Goal: Task Accomplishment & Management: Manage account settings

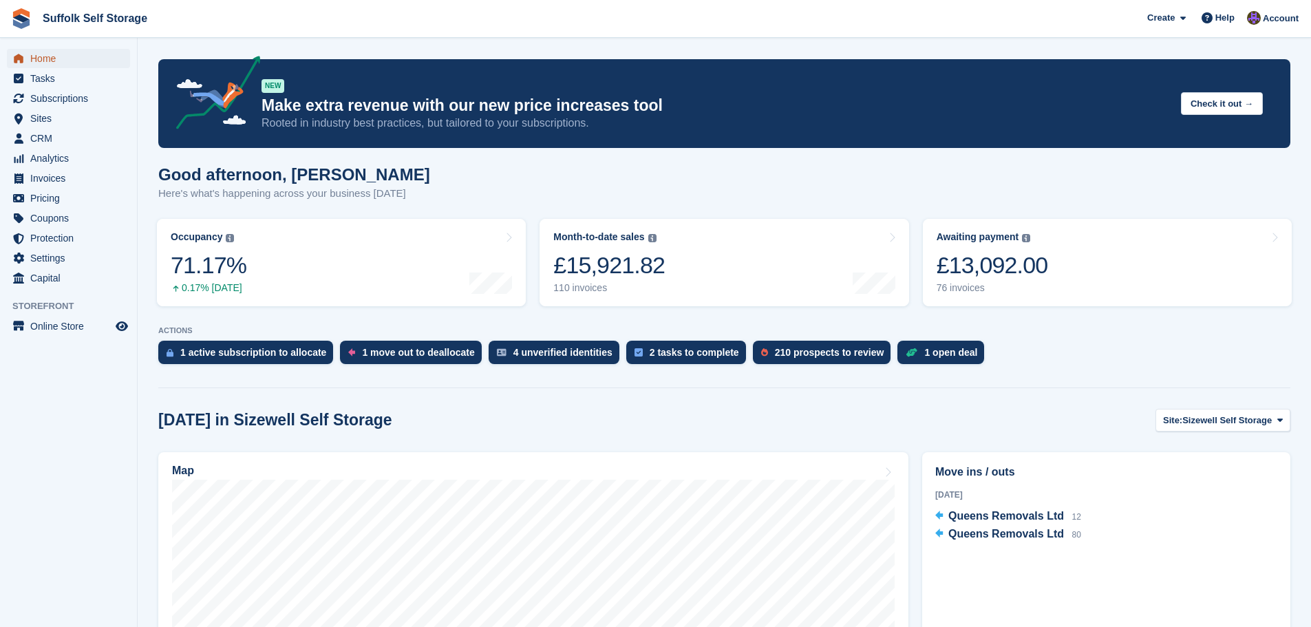
click at [63, 63] on span "Home" at bounding box center [71, 58] width 83 height 19
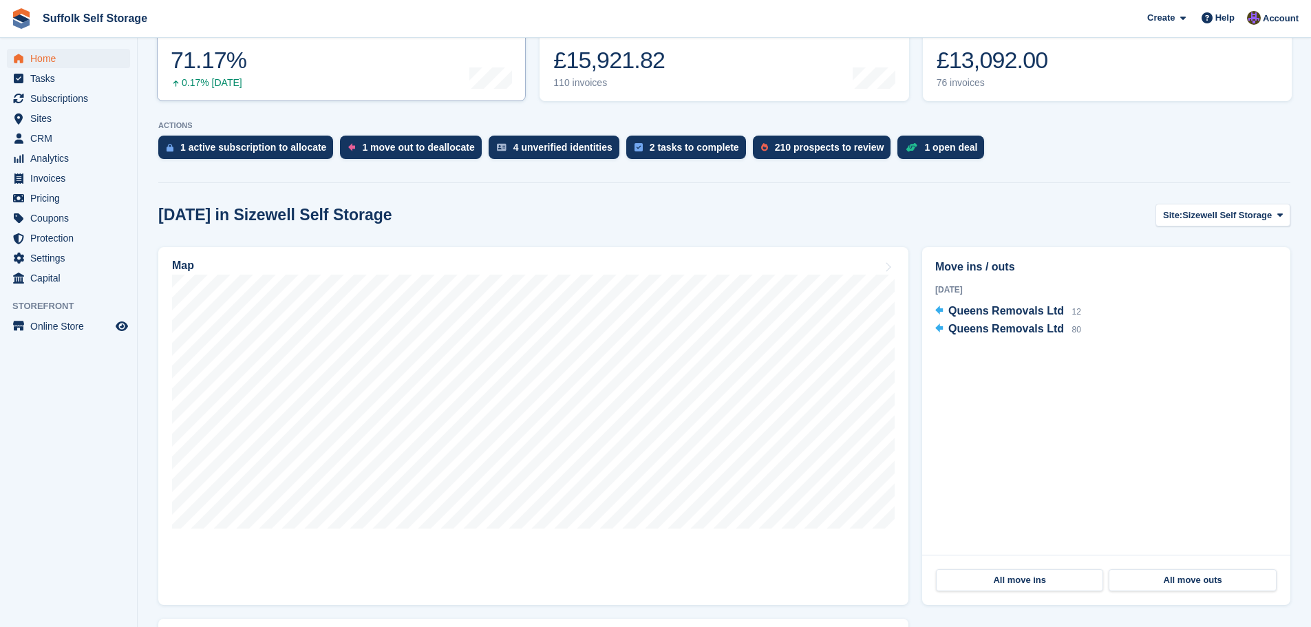
scroll to position [206, 0]
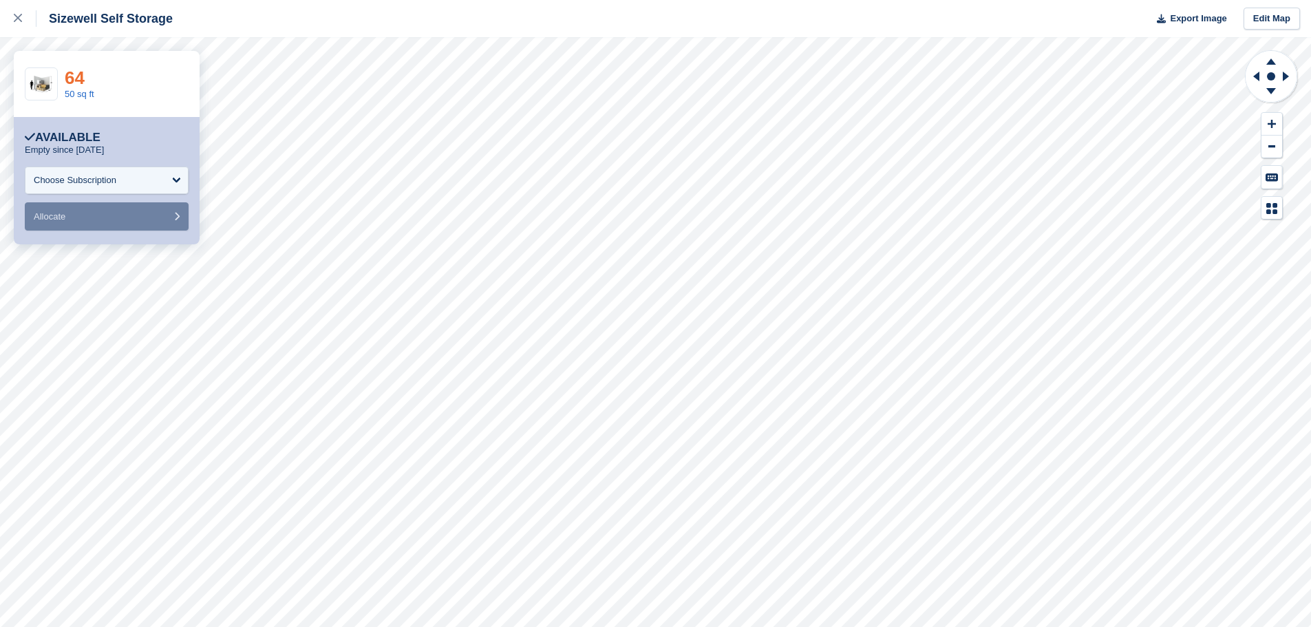
click at [82, 73] on link "64" at bounding box center [75, 77] width 20 height 21
click at [13, 17] on link at bounding box center [18, 18] width 36 height 37
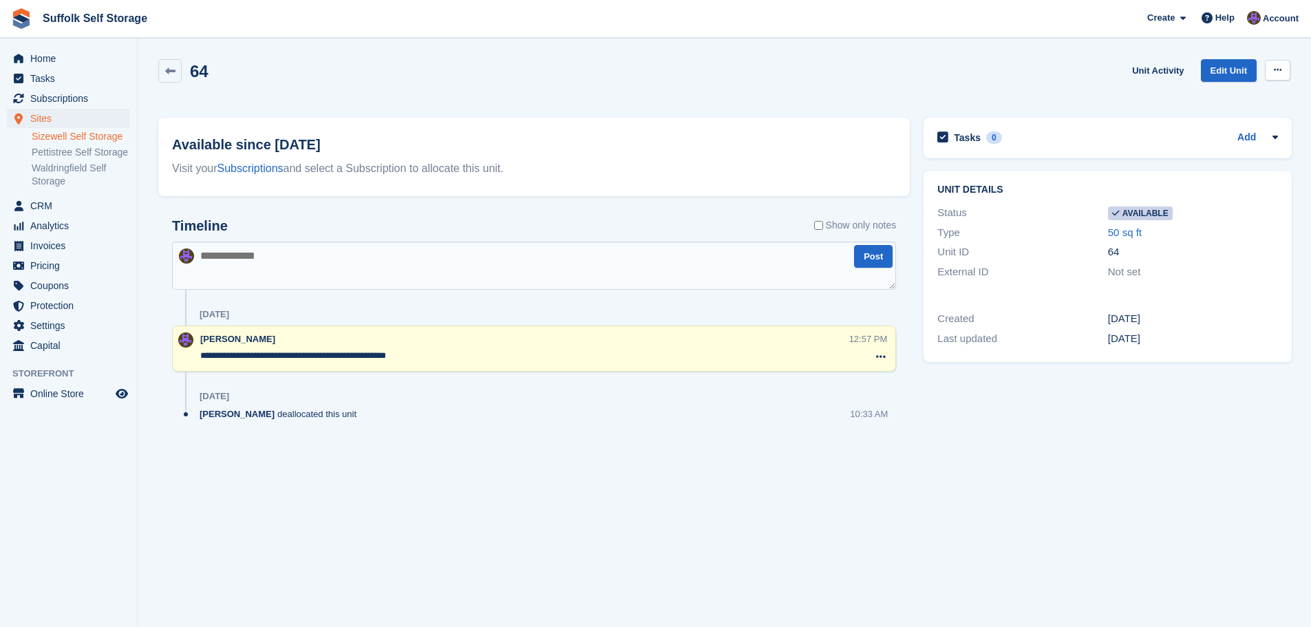
click at [1281, 69] on icon at bounding box center [1278, 69] width 8 height 9
click at [1267, 95] on p "Make unavailable" at bounding box center [1224, 97] width 120 height 18
click at [672, 253] on textarea at bounding box center [534, 266] width 724 height 48
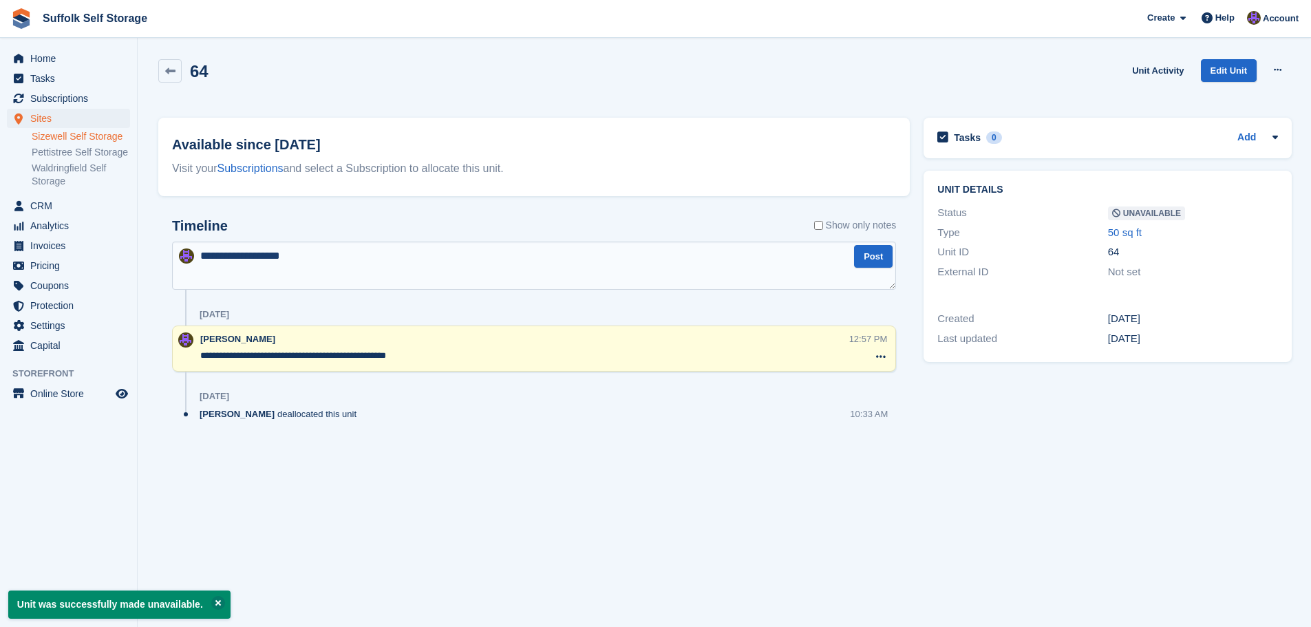
type textarea "**********"
click at [878, 255] on button "Post" at bounding box center [873, 256] width 39 height 23
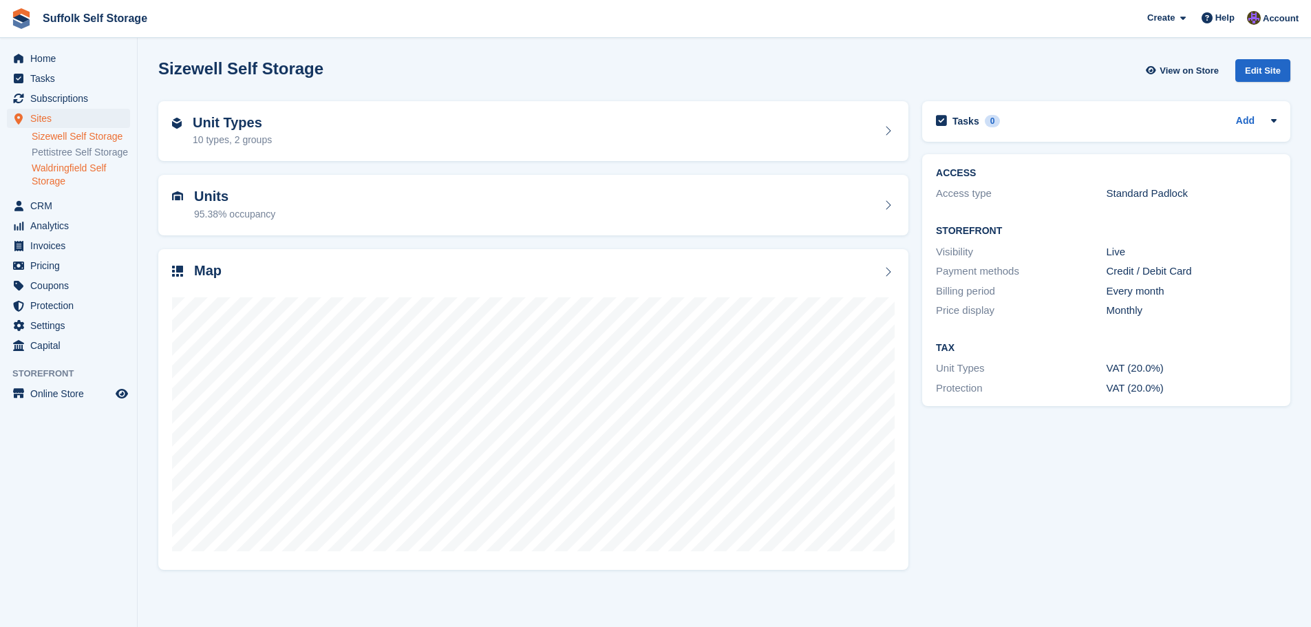
click at [68, 171] on link "Waldringfield Self Storage" at bounding box center [81, 175] width 98 height 26
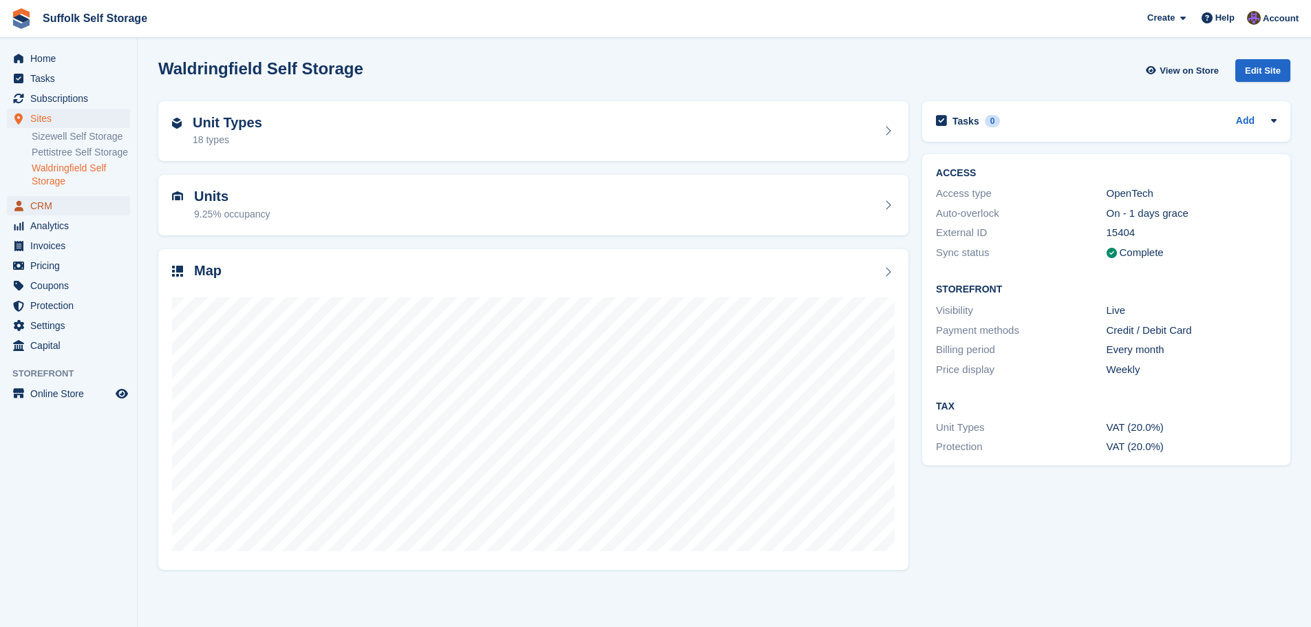
click at [50, 208] on span "CRM" at bounding box center [71, 205] width 83 height 19
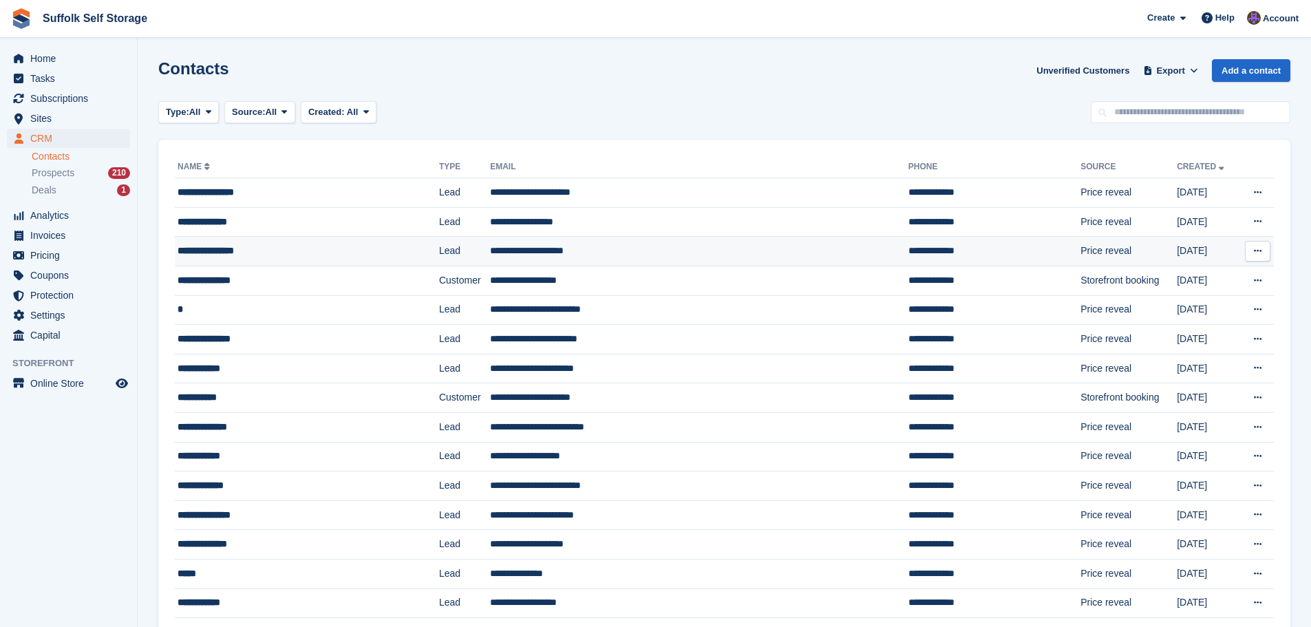
click at [323, 250] on div "**********" at bounding box center [284, 251] width 213 height 14
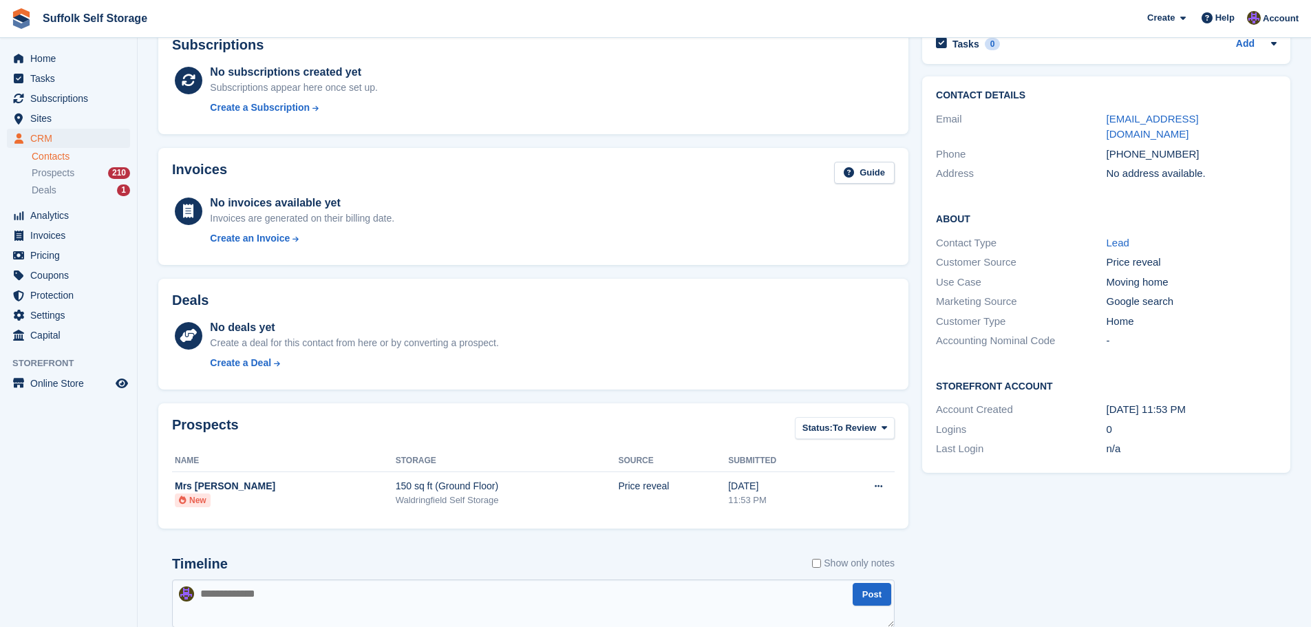
scroll to position [271, 0]
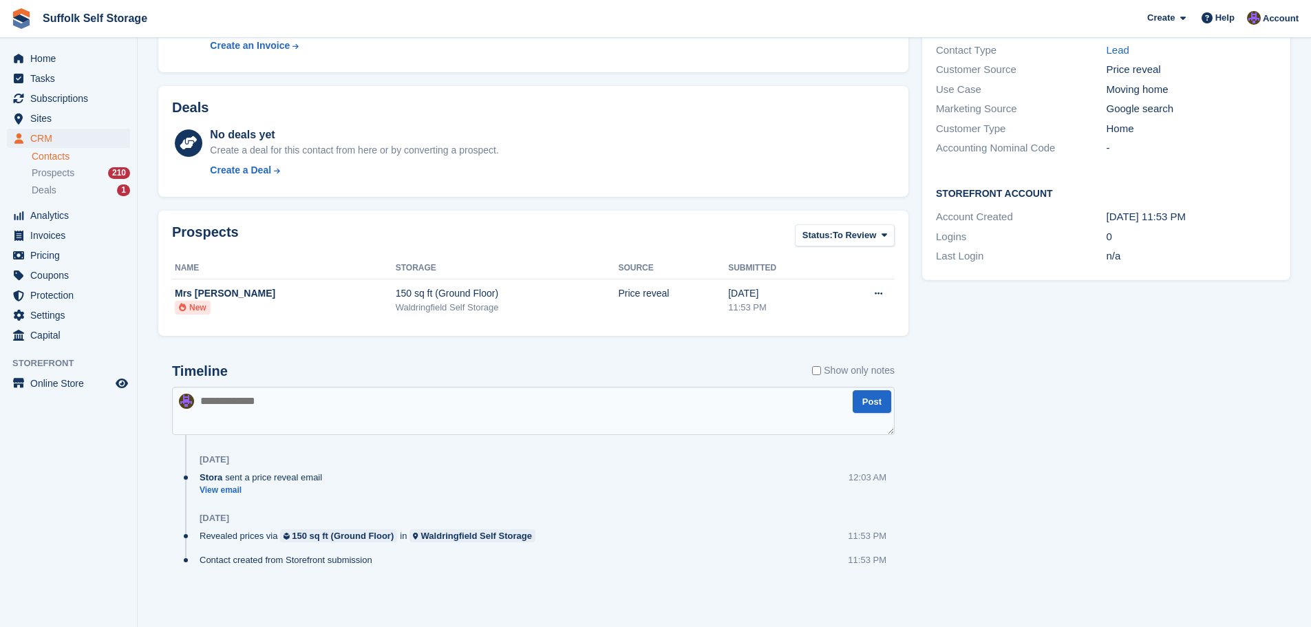
click at [365, 416] on textarea at bounding box center [533, 411] width 723 height 48
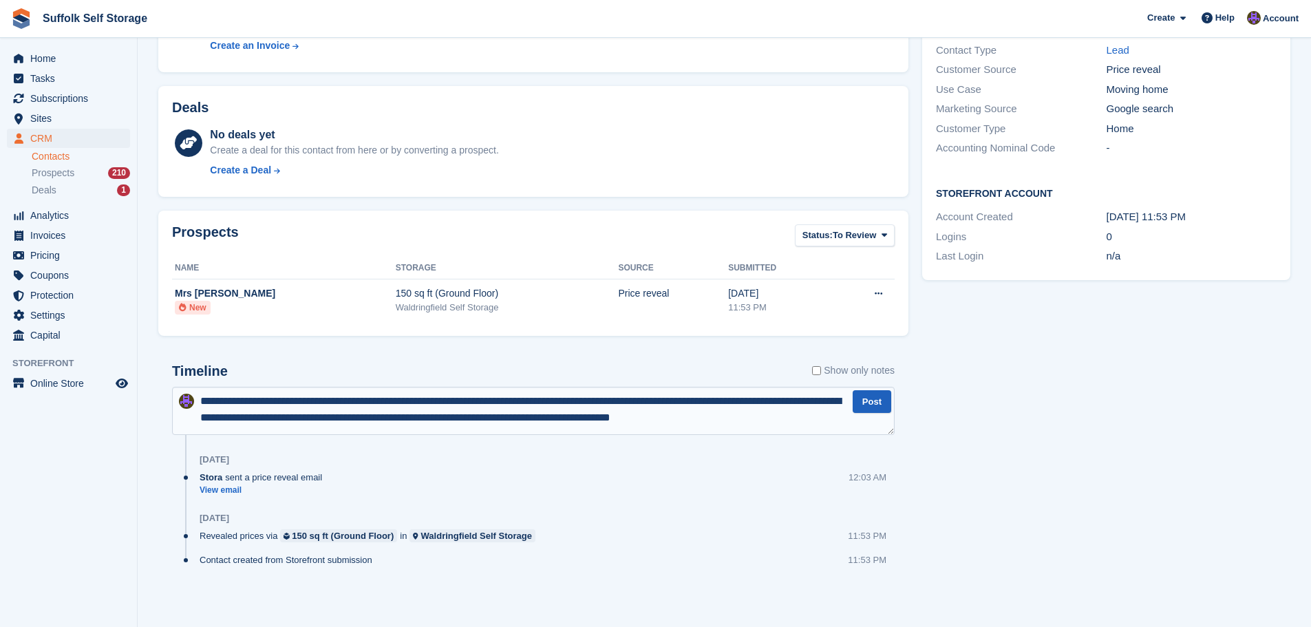
type textarea "**********"
click at [862, 403] on button "Post" at bounding box center [872, 401] width 39 height 23
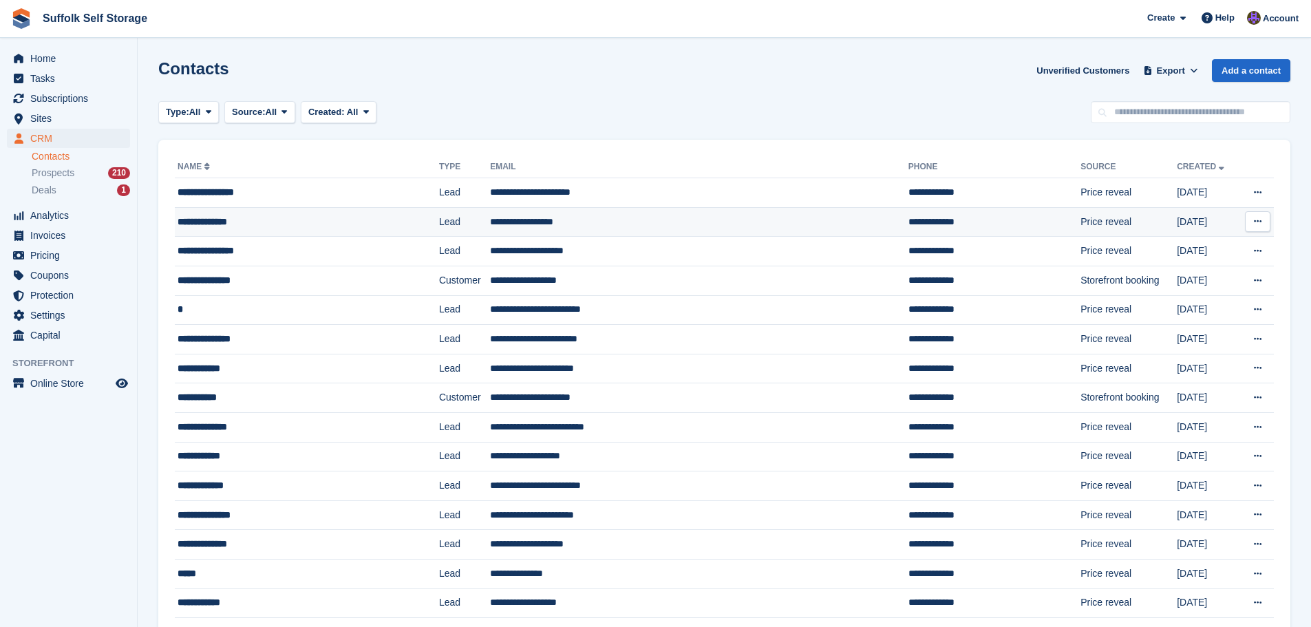
click at [557, 222] on td "**********" at bounding box center [699, 222] width 418 height 30
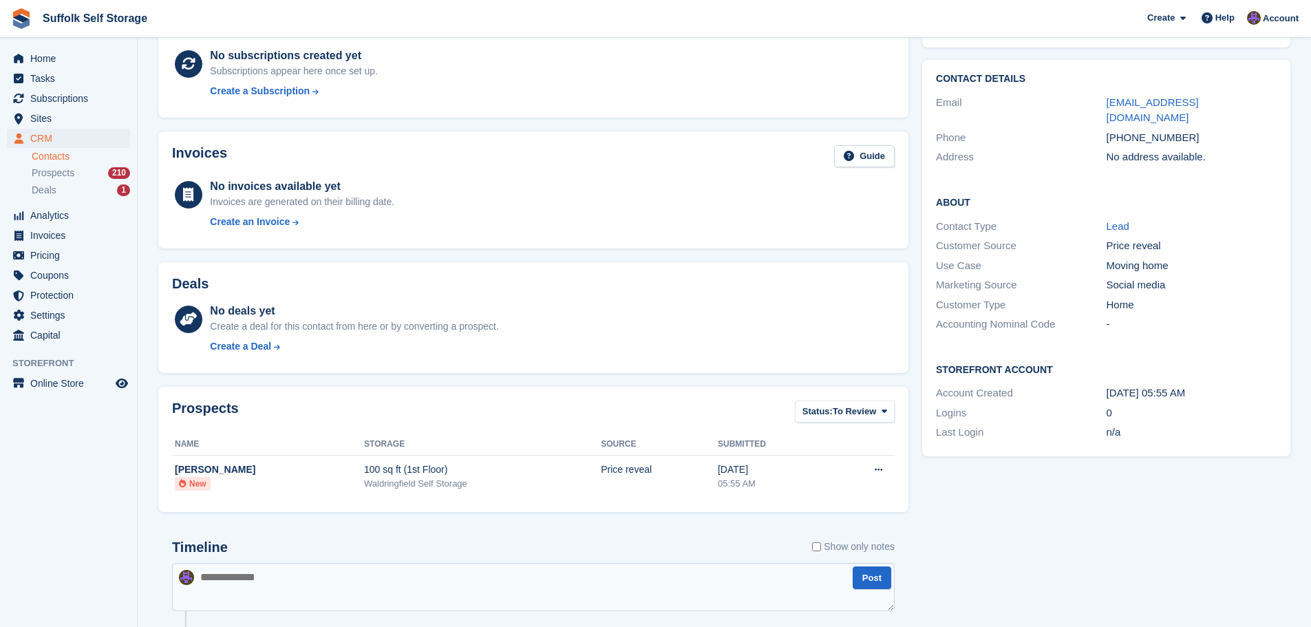
scroll to position [249, 0]
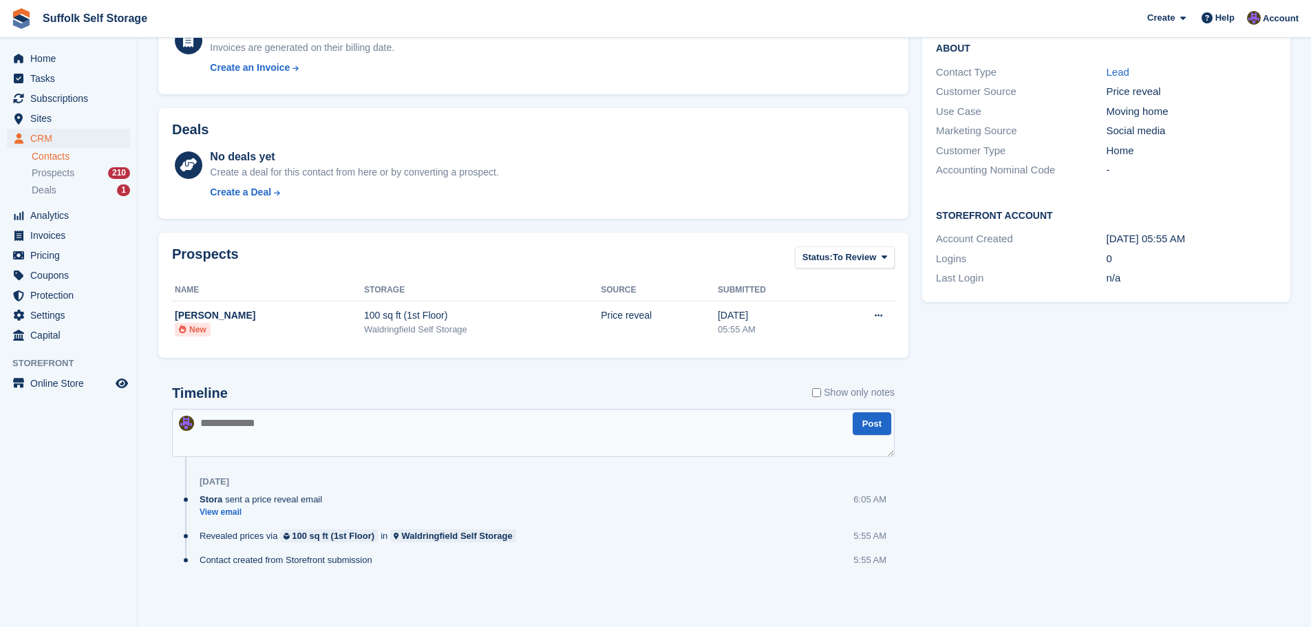
click at [428, 416] on textarea at bounding box center [533, 433] width 723 height 48
type textarea "**********"
click at [875, 424] on button "Post" at bounding box center [872, 423] width 39 height 23
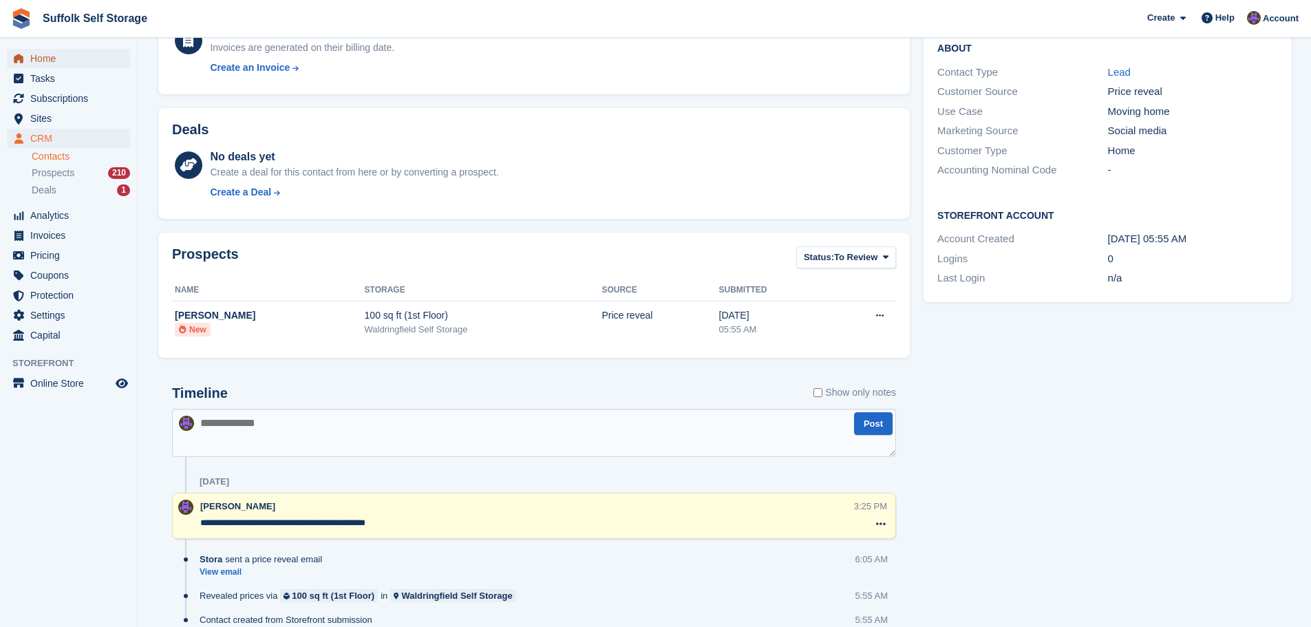
click at [50, 56] on span "Home" at bounding box center [71, 58] width 83 height 19
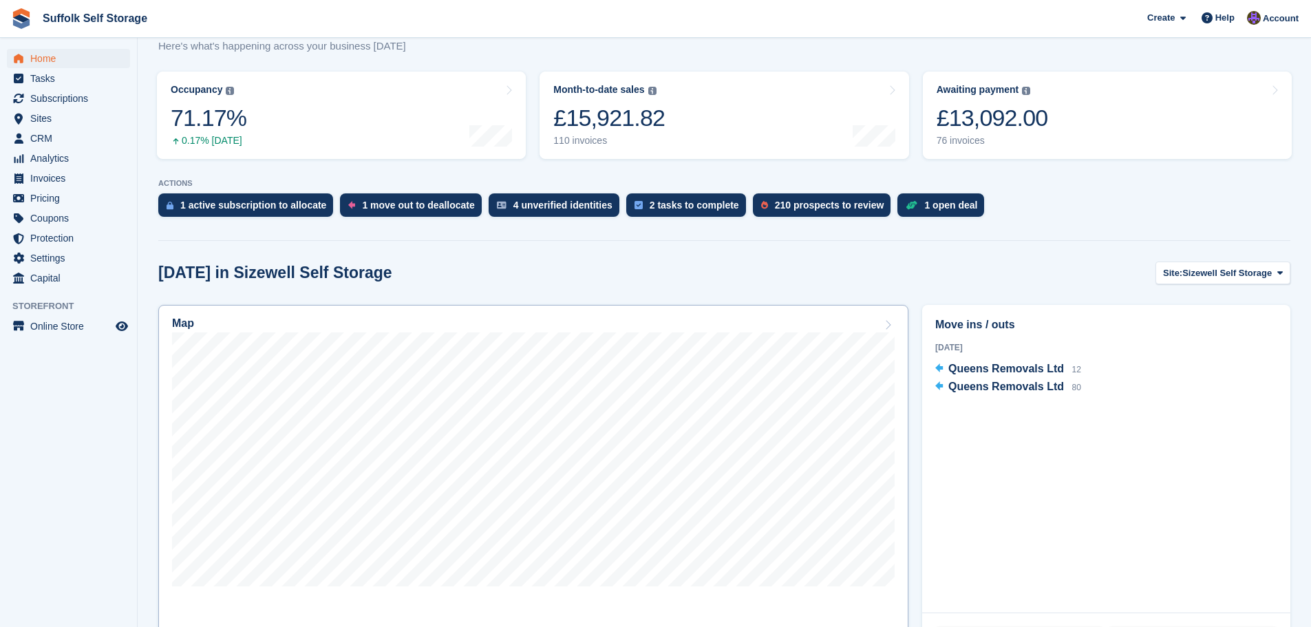
scroll to position [206, 0]
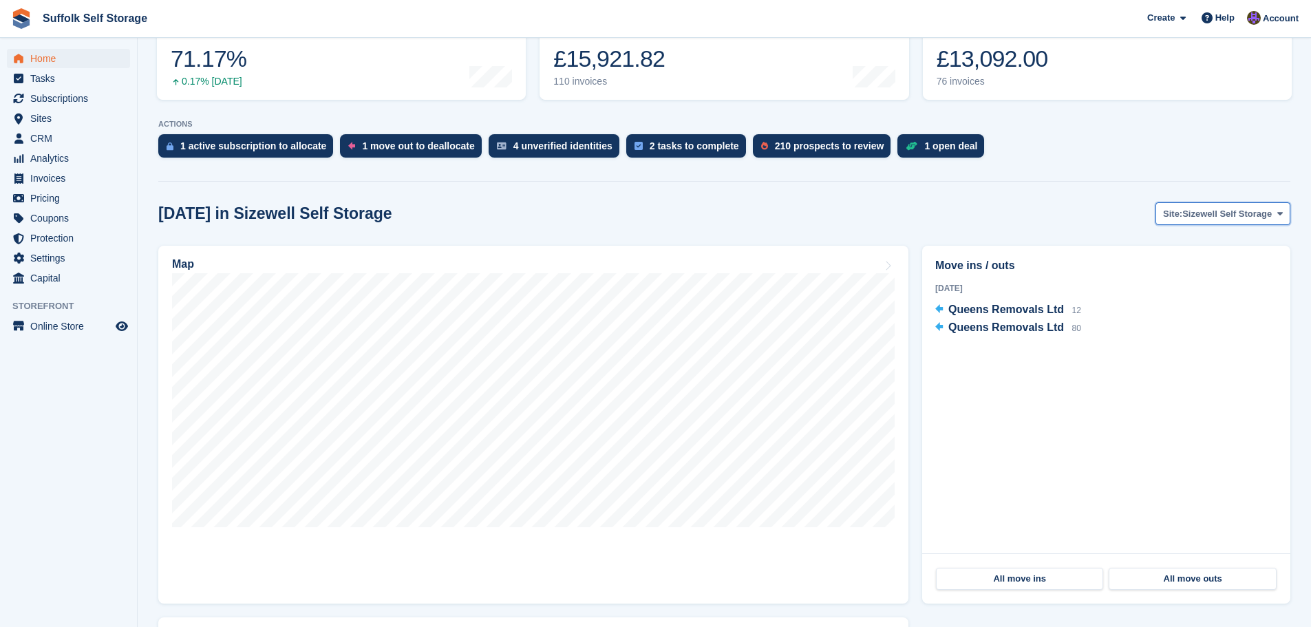
click at [1227, 212] on span "Sizewell Self Storage" at bounding box center [1226, 214] width 89 height 14
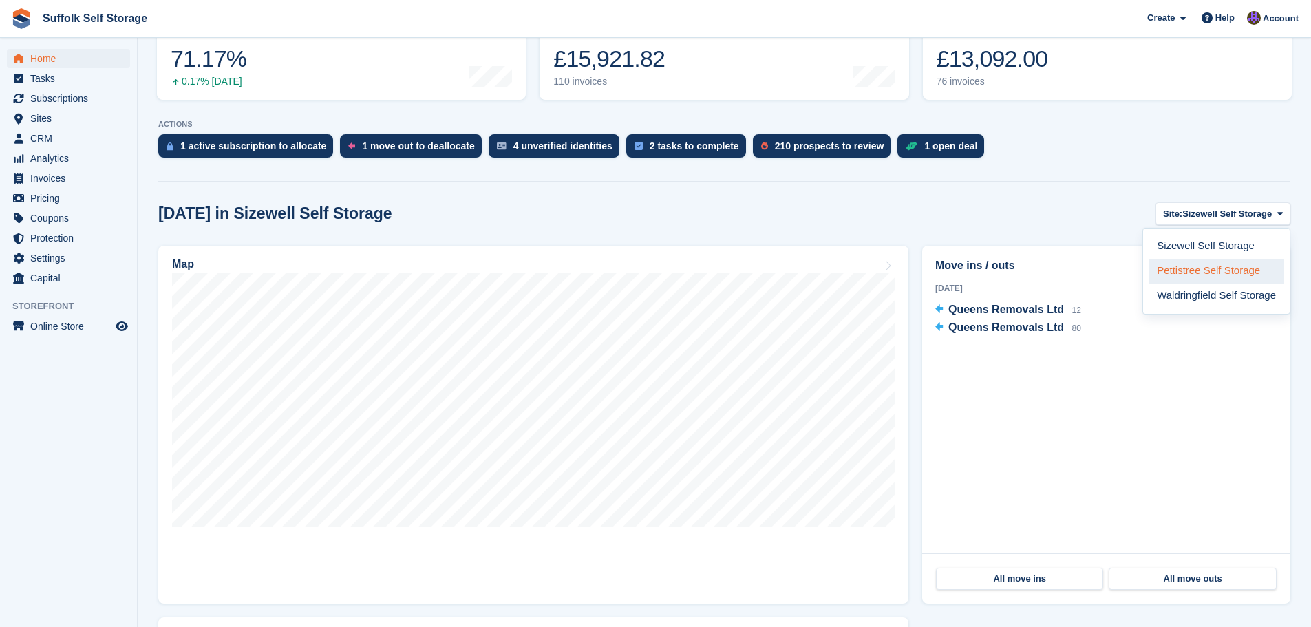
click at [1237, 270] on link "Pettistree Self Storage" at bounding box center [1216, 271] width 136 height 25
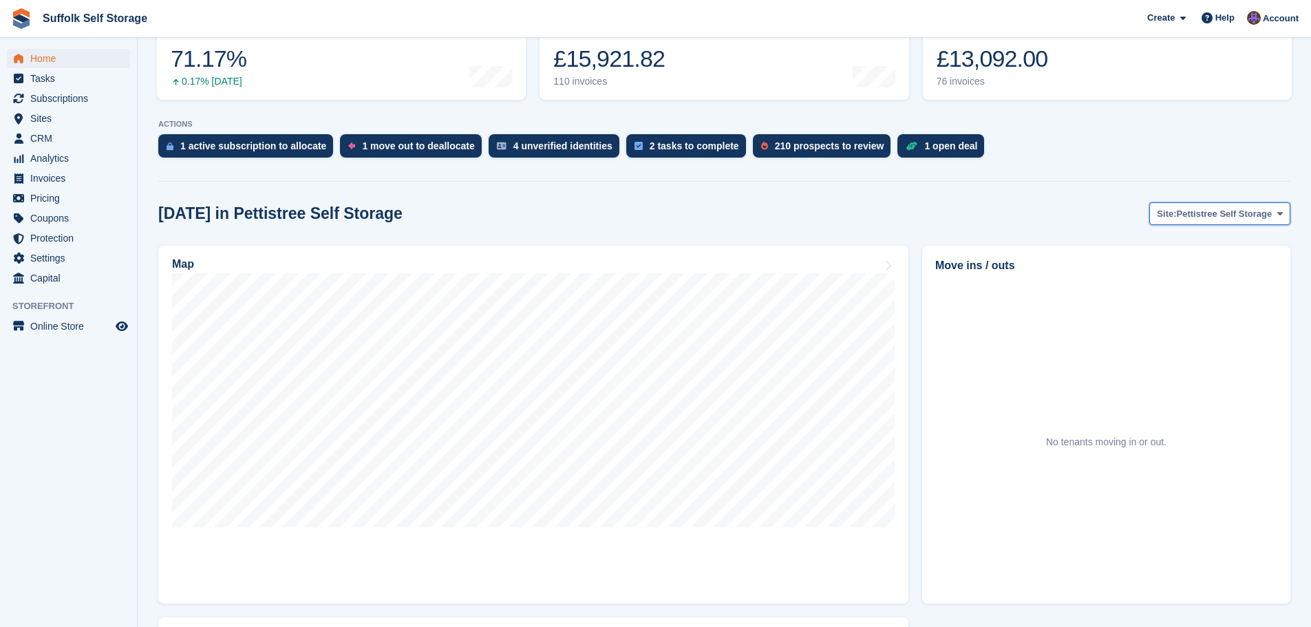
click at [1248, 211] on span "Pettistree Self Storage" at bounding box center [1225, 214] width 96 height 14
click at [1228, 294] on link "Waldringfield Self Storage" at bounding box center [1216, 295] width 136 height 25
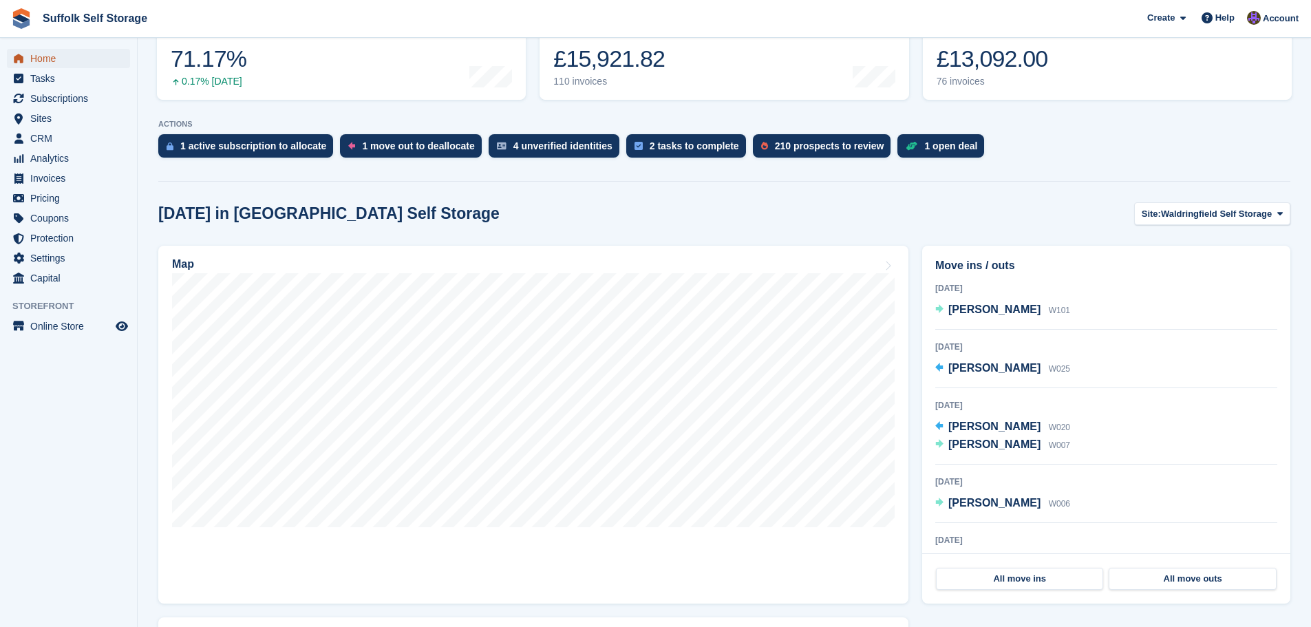
click at [43, 56] on span "Home" at bounding box center [71, 58] width 83 height 19
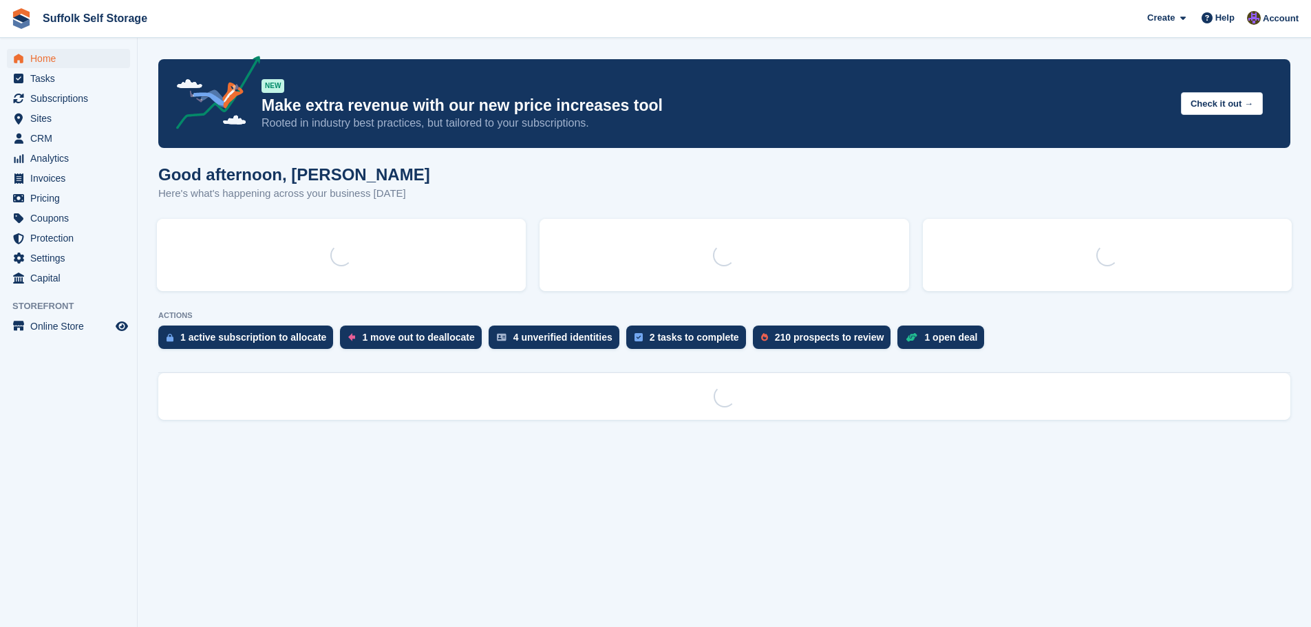
scroll to position [0, 0]
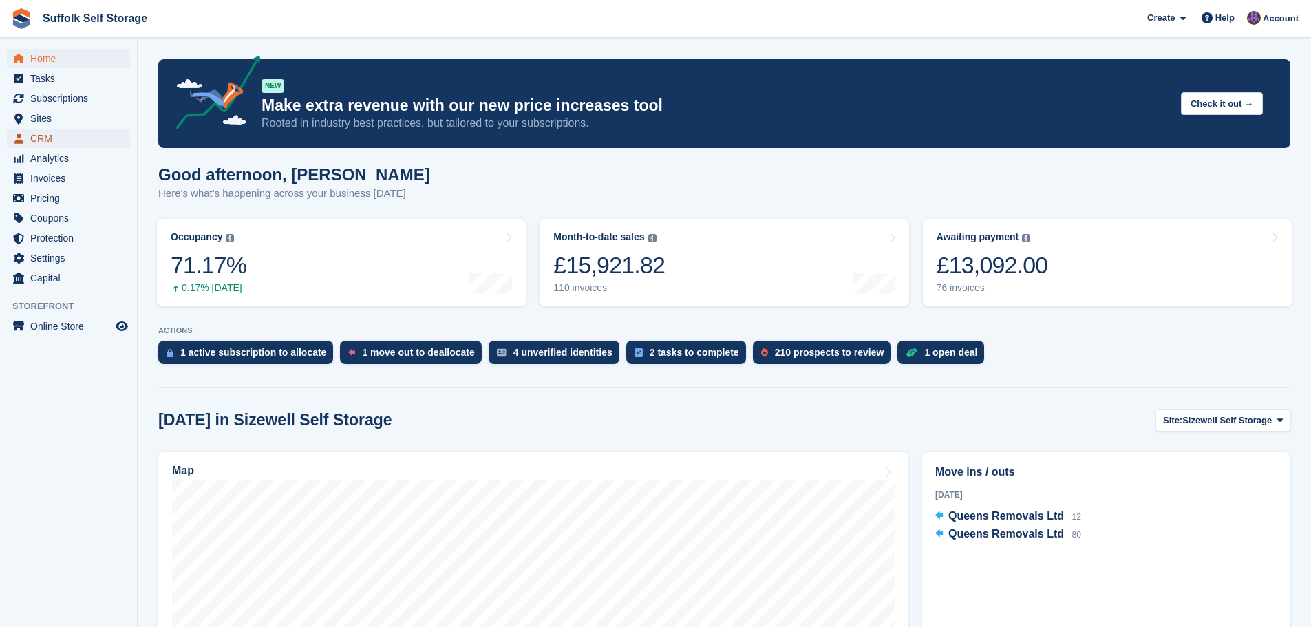
click at [49, 137] on span "CRM" at bounding box center [71, 138] width 83 height 19
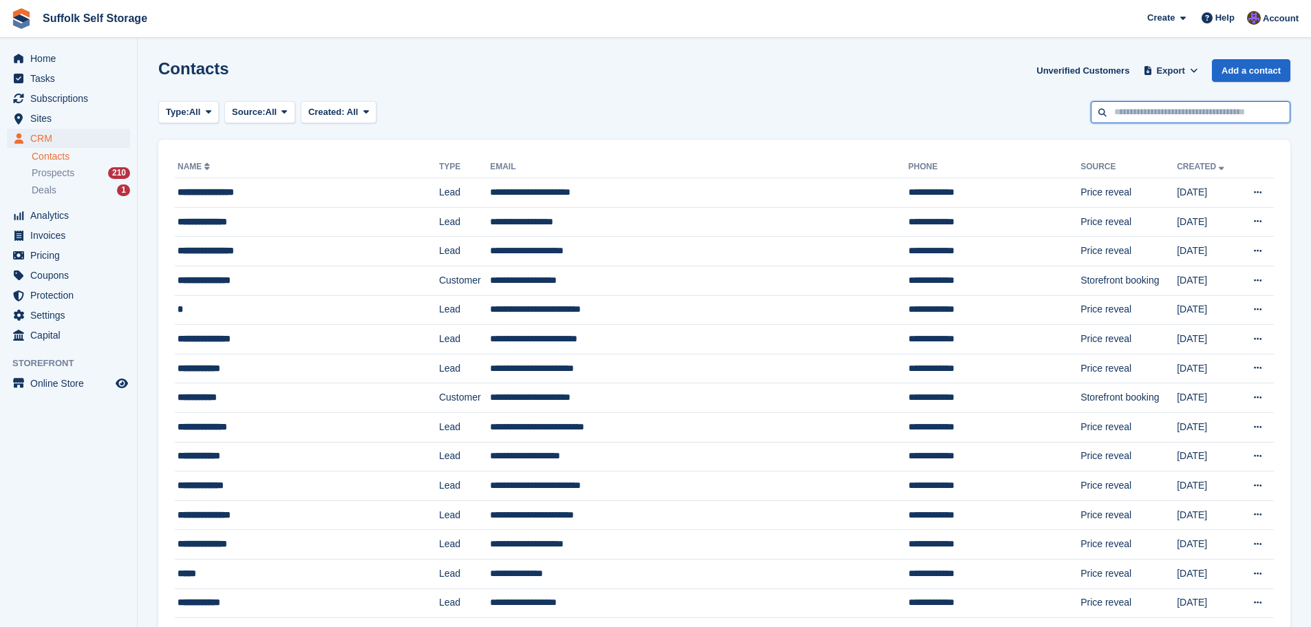
click at [1148, 112] on input "text" at bounding box center [1191, 112] width 200 height 23
type input "****"
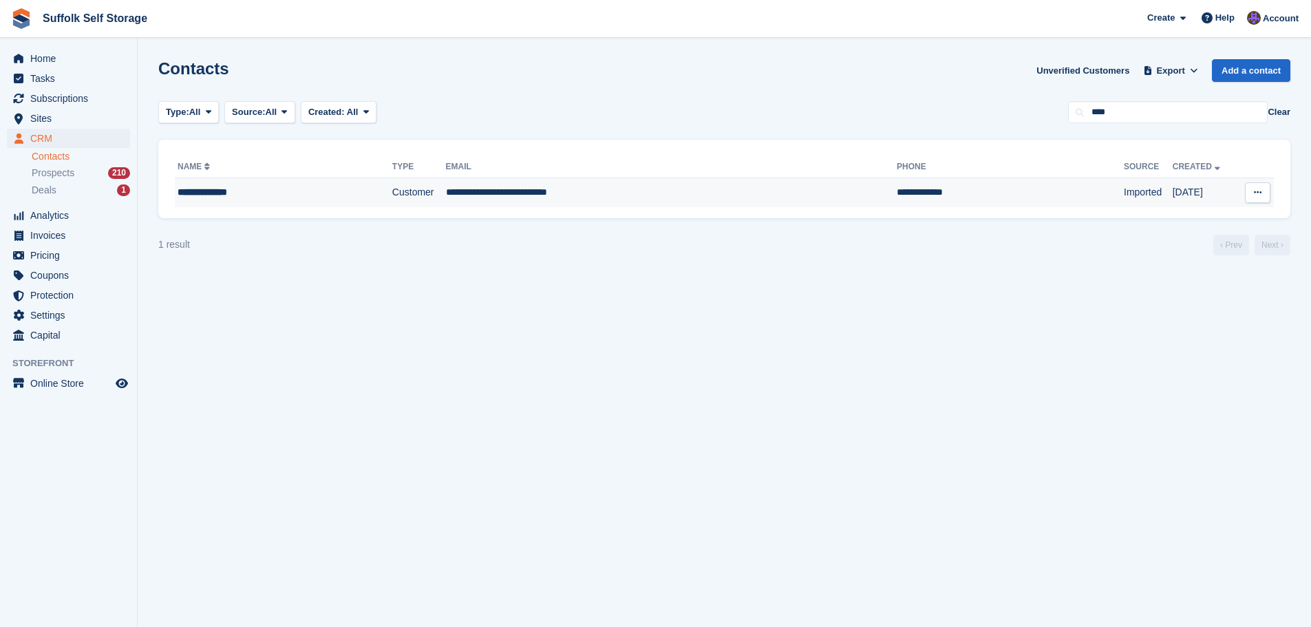
click at [594, 188] on td "**********" at bounding box center [671, 192] width 451 height 29
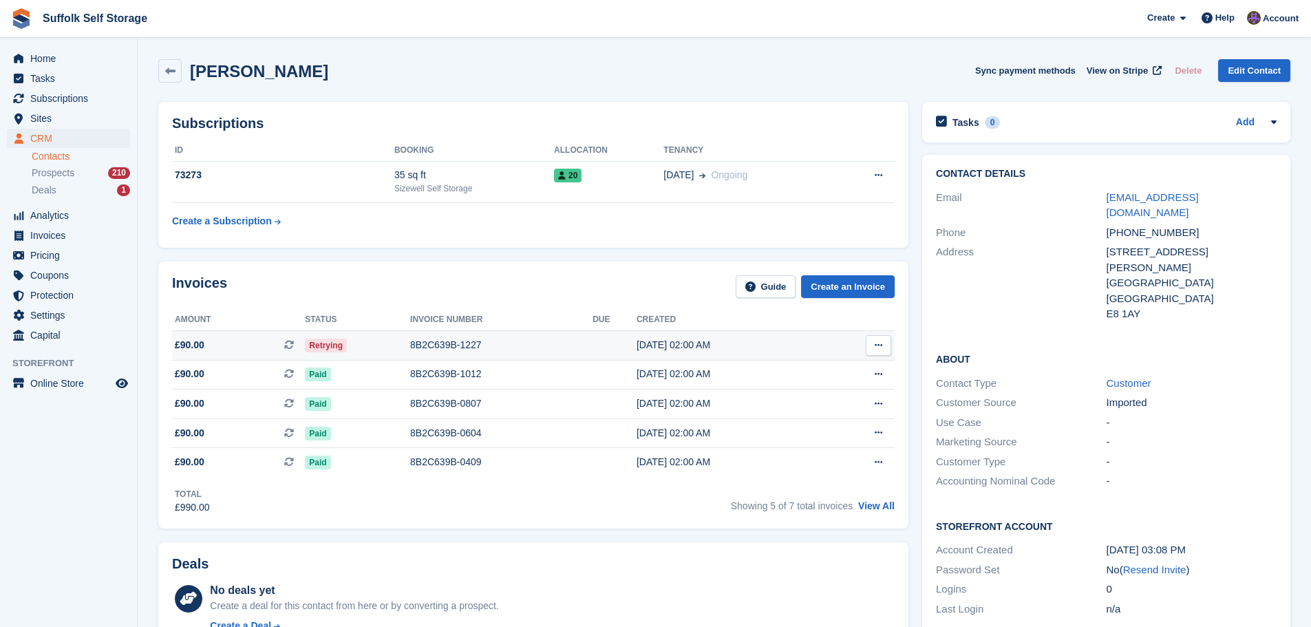
click at [332, 343] on span "Retrying" at bounding box center [326, 346] width 42 height 14
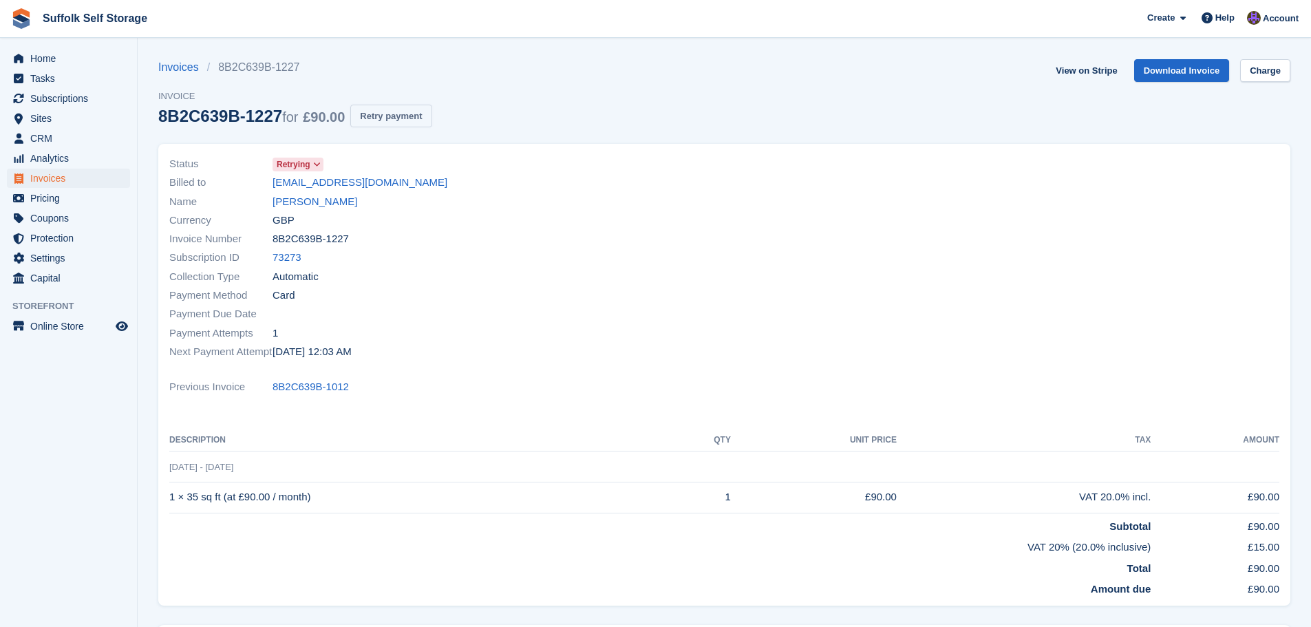
click at [384, 122] on button "Retry payment" at bounding box center [390, 116] width 81 height 23
click at [53, 52] on span "Home" at bounding box center [71, 58] width 83 height 19
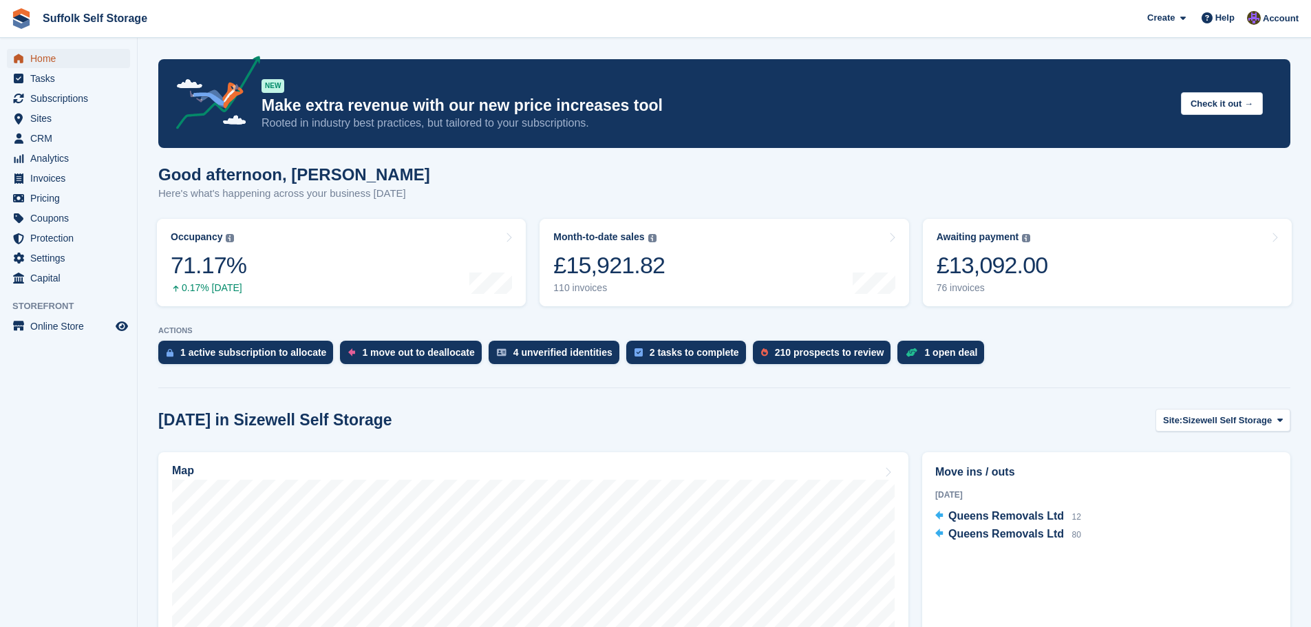
click at [53, 58] on span "Home" at bounding box center [71, 58] width 83 height 19
click at [50, 58] on span "Home" at bounding box center [71, 58] width 83 height 19
